Goal: Task Accomplishment & Management: Complete application form

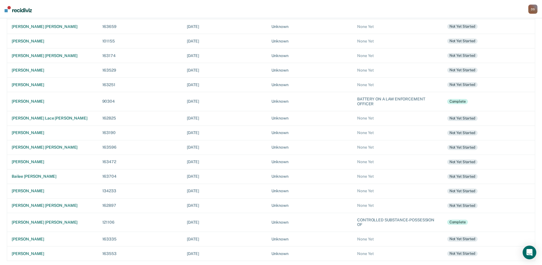
scroll to position [91, 0]
click at [31, 56] on div "[PERSON_NAME] [PERSON_NAME]" at bounding box center [52, 55] width 81 height 5
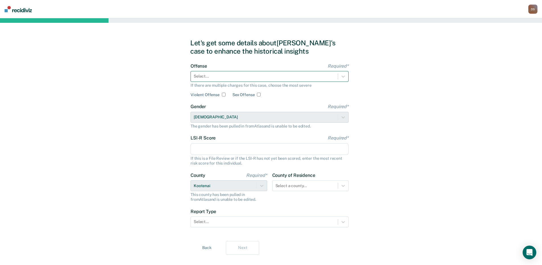
click at [226, 73] on div at bounding box center [264, 76] width 141 height 6
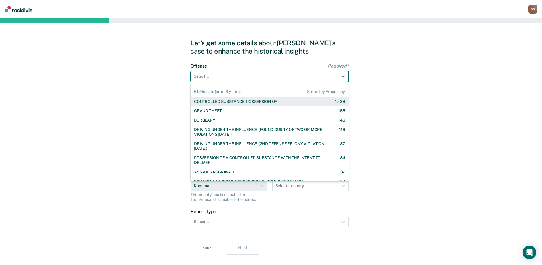
click at [241, 102] on div "CONTROLLED SUBSTANCE-POSSESSION OF" at bounding box center [235, 101] width 83 height 5
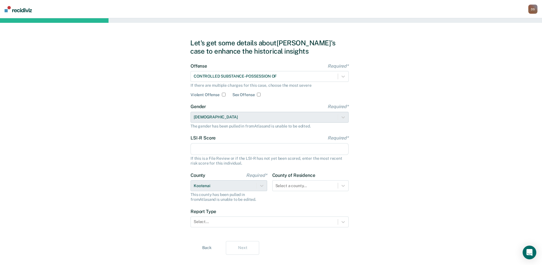
click at [213, 144] on input "LSI-R Score Required*" at bounding box center [270, 149] width 158 height 12
type input "25"
click at [341, 186] on div "Select a county..." at bounding box center [310, 185] width 77 height 11
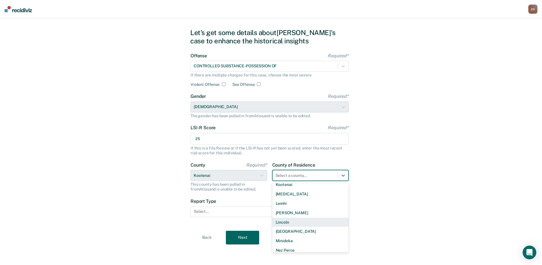
scroll to position [228, 0]
click at [293, 215] on div "Kootenai" at bounding box center [310, 212] width 77 height 9
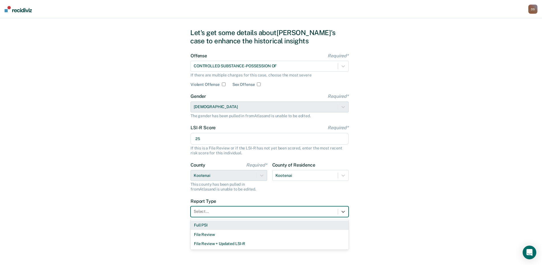
click at [211, 212] on div at bounding box center [264, 211] width 141 height 6
click at [221, 225] on div "Full PSI" at bounding box center [270, 224] width 158 height 9
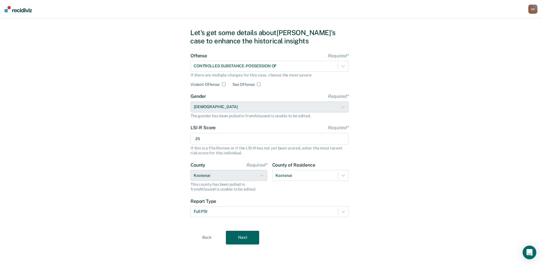
click at [249, 235] on button "Next" at bounding box center [242, 237] width 33 height 14
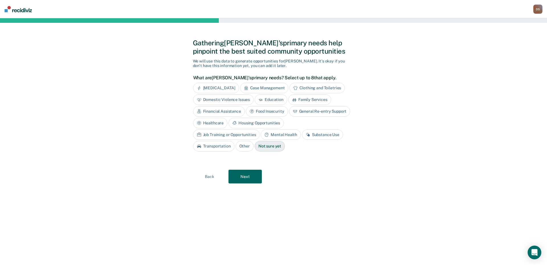
click at [302, 134] on div "Substance Use" at bounding box center [322, 134] width 41 height 11
click at [261, 135] on div "Mental Health" at bounding box center [281, 134] width 40 height 11
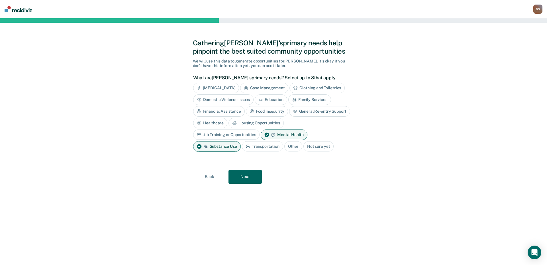
click at [241, 176] on button "Next" at bounding box center [244, 177] width 33 height 14
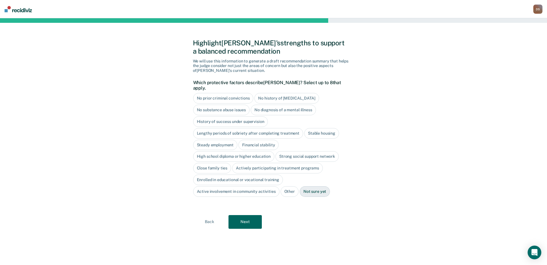
click at [275, 93] on div "No history of [MEDICAL_DATA]" at bounding box center [286, 98] width 64 height 11
click at [325, 128] on div "Stable housing" at bounding box center [321, 133] width 35 height 11
click at [247, 151] on div "High school diploma or higher education" at bounding box center [233, 156] width 81 height 11
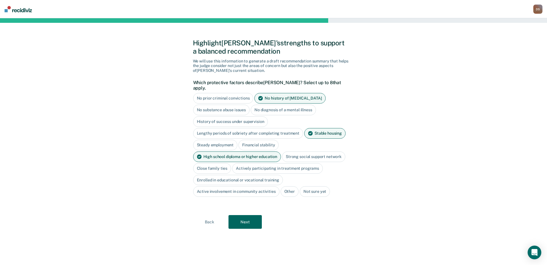
click at [229, 187] on div "Active involvement in community activities" at bounding box center [236, 191] width 86 height 11
click at [246, 215] on button "Next" at bounding box center [244, 222] width 33 height 14
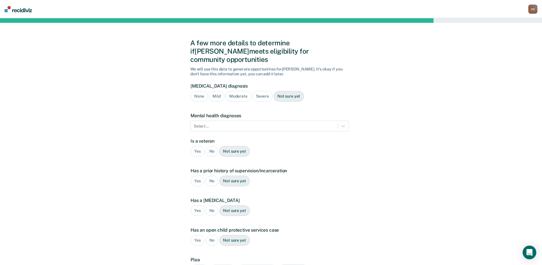
click at [241, 91] on div "Moderate" at bounding box center [239, 96] width 26 height 11
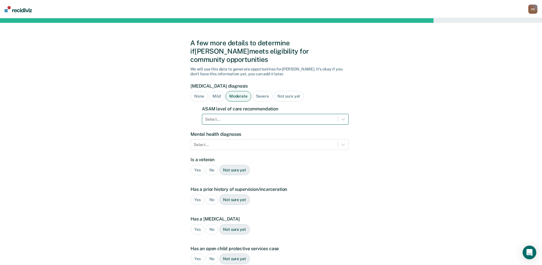
click at [218, 116] on div at bounding box center [270, 119] width 130 height 6
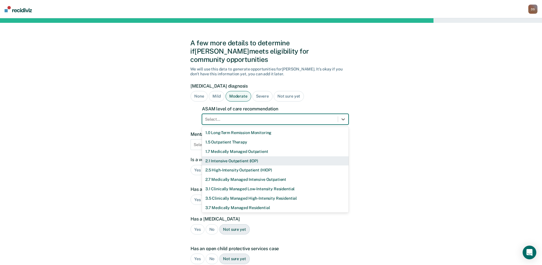
click at [228, 156] on div "2.1 Intensive Outpatient (IOP)" at bounding box center [275, 160] width 147 height 9
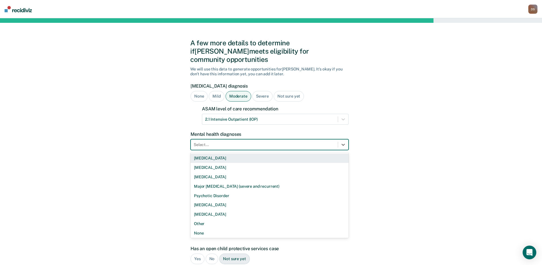
click at [213, 142] on div at bounding box center [264, 145] width 141 height 6
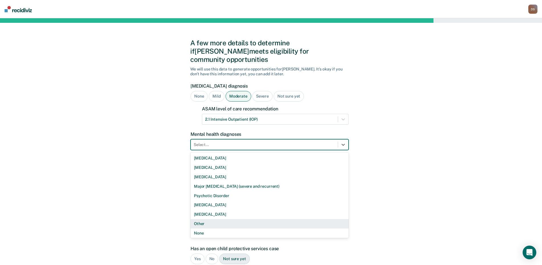
click at [206, 219] on div "Other" at bounding box center [270, 223] width 158 height 9
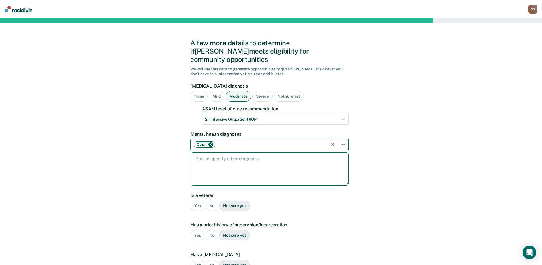
click at [198, 152] on textarea at bounding box center [270, 168] width 158 height 33
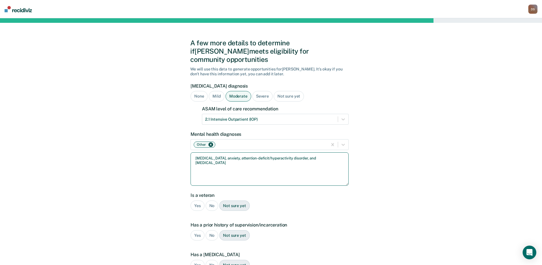
type textarea "[MEDICAL_DATA], anxiety, attention-deficit/hyperactivity disorder, and [MEDICAL…"
click at [213, 200] on div "No" at bounding box center [212, 205] width 13 height 11
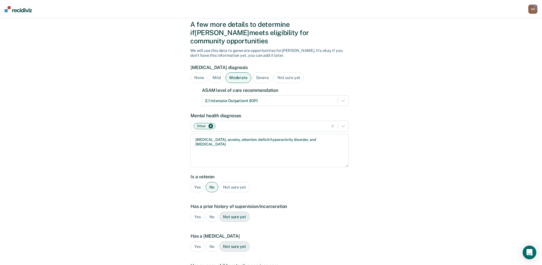
scroll to position [28, 0]
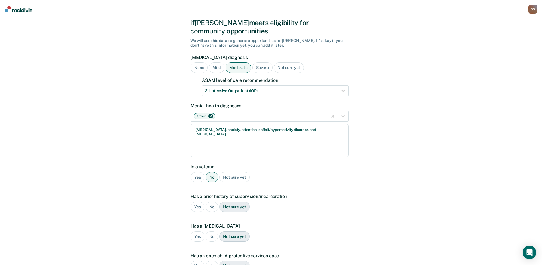
click at [197, 201] on div "Yes" at bounding box center [198, 206] width 14 height 11
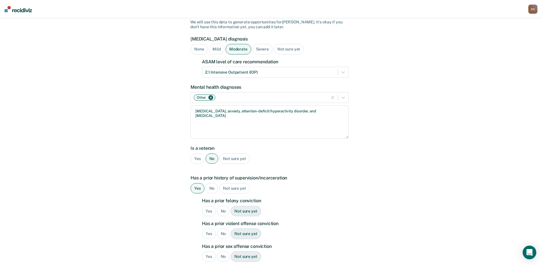
scroll to position [57, 0]
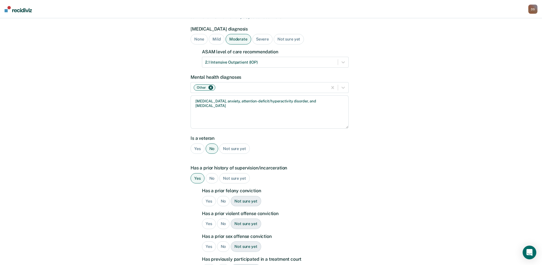
click at [223, 196] on div "No" at bounding box center [223, 201] width 13 height 11
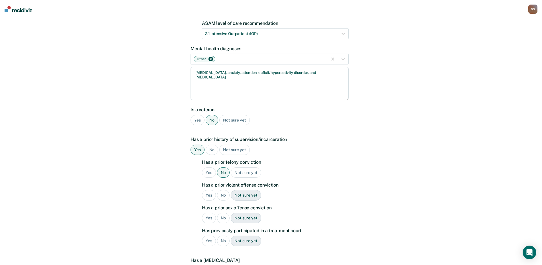
click at [223, 190] on div "No" at bounding box center [223, 195] width 13 height 11
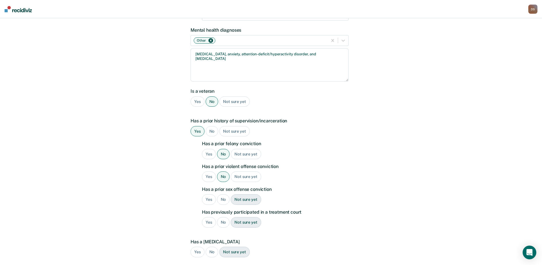
scroll to position [114, 0]
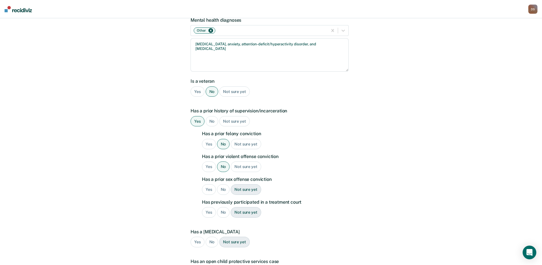
click at [224, 184] on div "No" at bounding box center [223, 189] width 13 height 11
click at [223, 207] on div "No" at bounding box center [223, 212] width 13 height 11
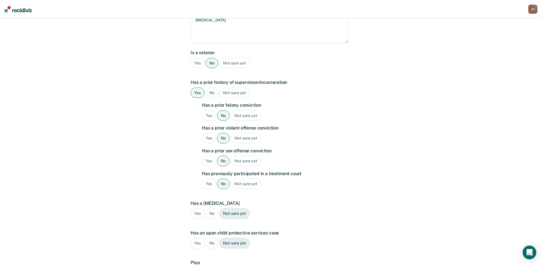
click at [212, 208] on div "No" at bounding box center [212, 213] width 13 height 11
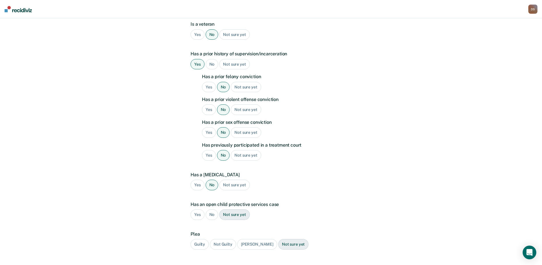
click at [212, 209] on div "No" at bounding box center [212, 214] width 13 height 11
click at [199, 239] on div "Guilty" at bounding box center [200, 244] width 18 height 11
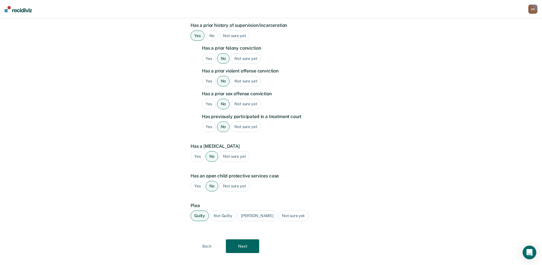
scroll to position [200, 0]
click at [247, 239] on button "Next" at bounding box center [242, 246] width 33 height 14
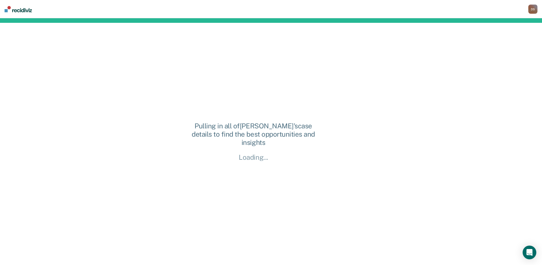
scroll to position [0, 0]
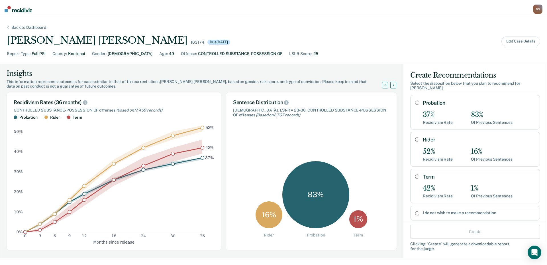
click at [415, 102] on input "Probation" at bounding box center [417, 102] width 4 height 5
radio input "true"
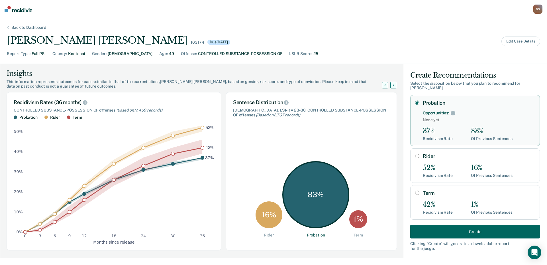
click at [470, 231] on button "Create" at bounding box center [475, 231] width 130 height 14
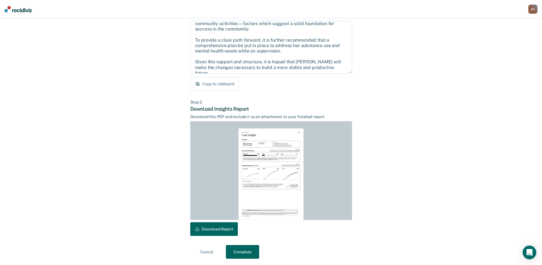
scroll to position [60, 0]
click at [217, 226] on button "Download Report" at bounding box center [214, 228] width 48 height 14
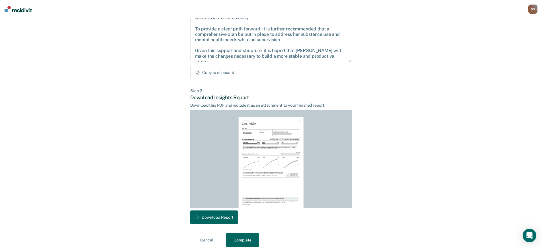
scroll to position [76, 0]
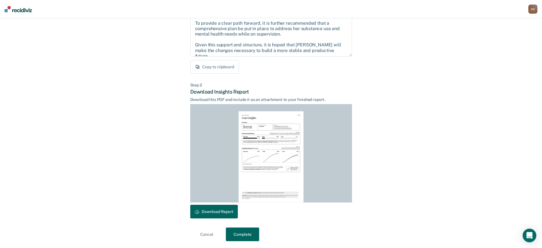
click at [246, 235] on button "Complete" at bounding box center [242, 235] width 33 height 14
